Goal: Navigation & Orientation: Find specific page/section

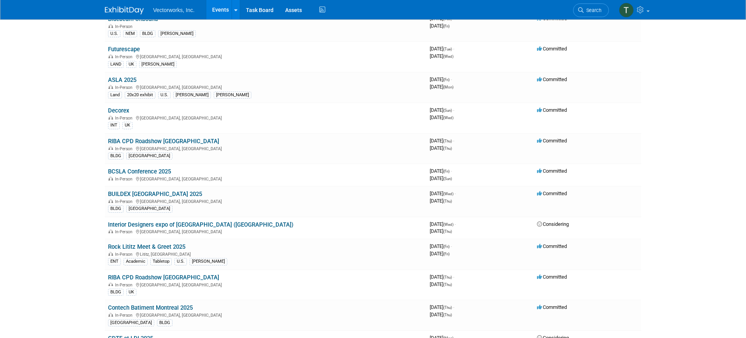
scroll to position [75, 0]
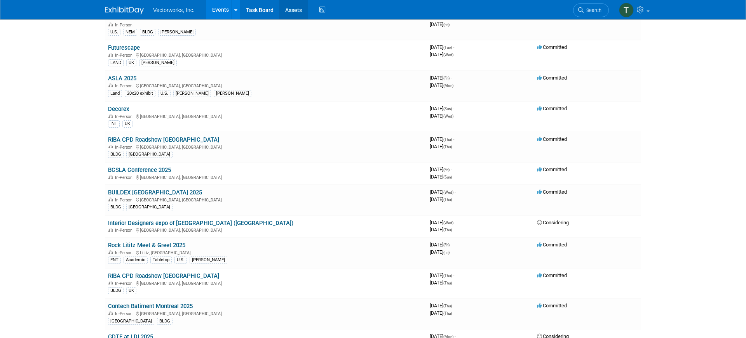
click at [293, 7] on link "Assets" at bounding box center [293, 9] width 28 height 19
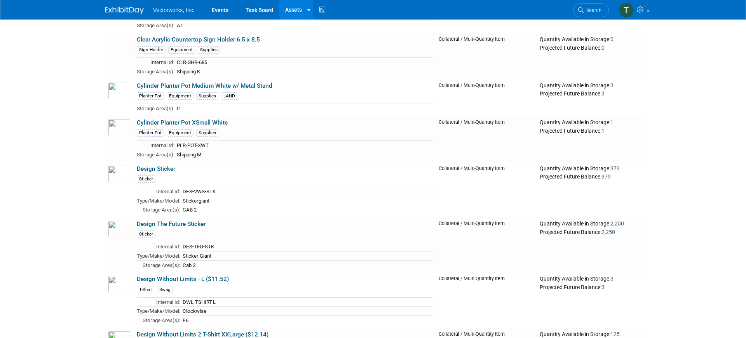
scroll to position [4345, 0]
